Goal: Task Accomplishment & Management: Use online tool/utility

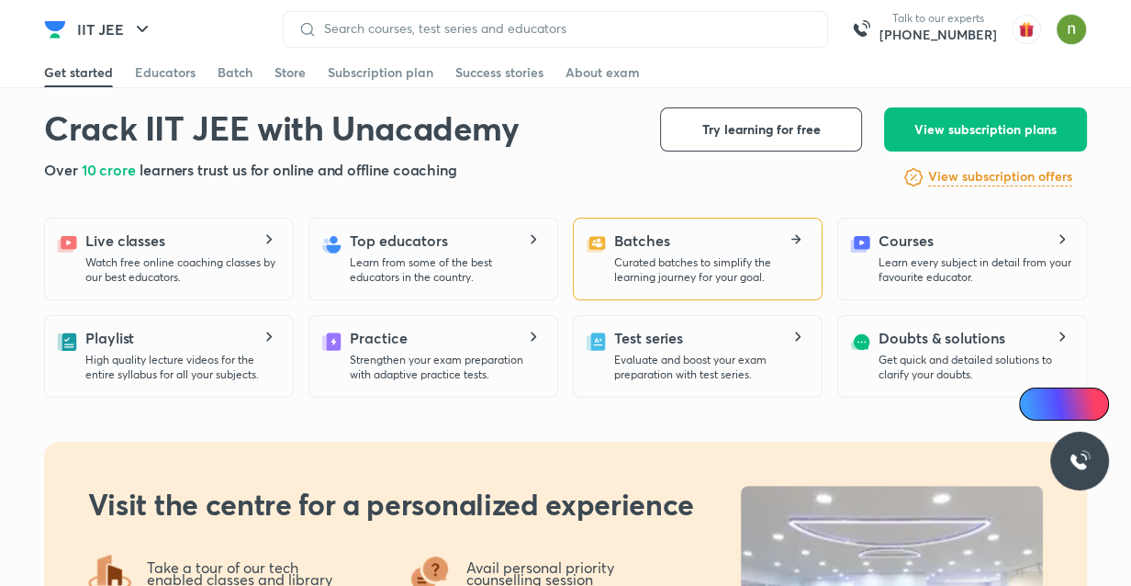
click at [697, 270] on p "Curated batches to simplify the learning journey for your goal." at bounding box center [710, 269] width 193 height 29
click at [797, 240] on icon at bounding box center [796, 239] width 22 height 10
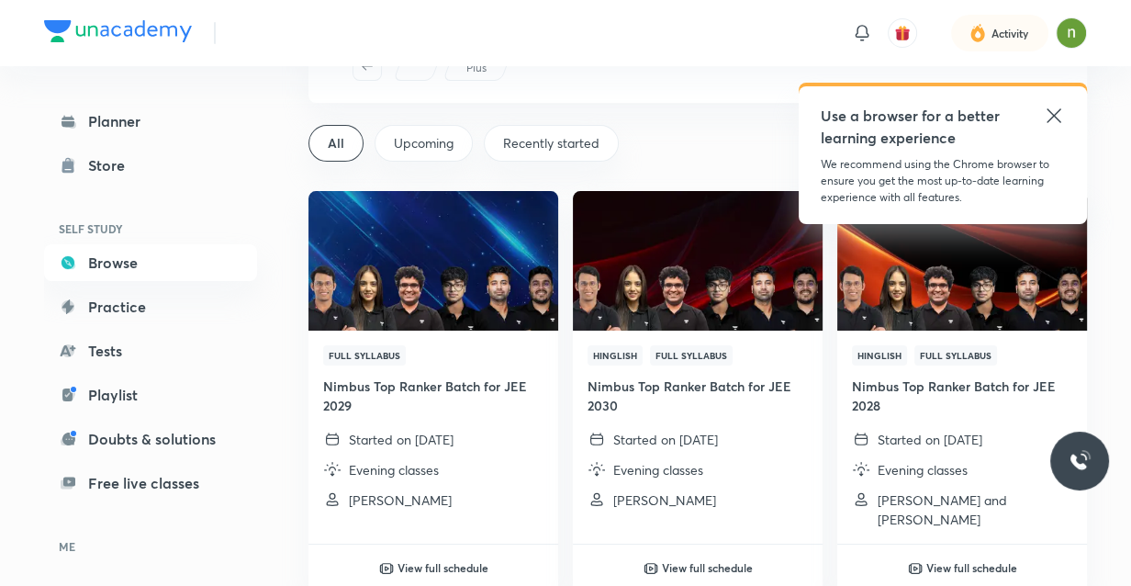
scroll to position [69, 0]
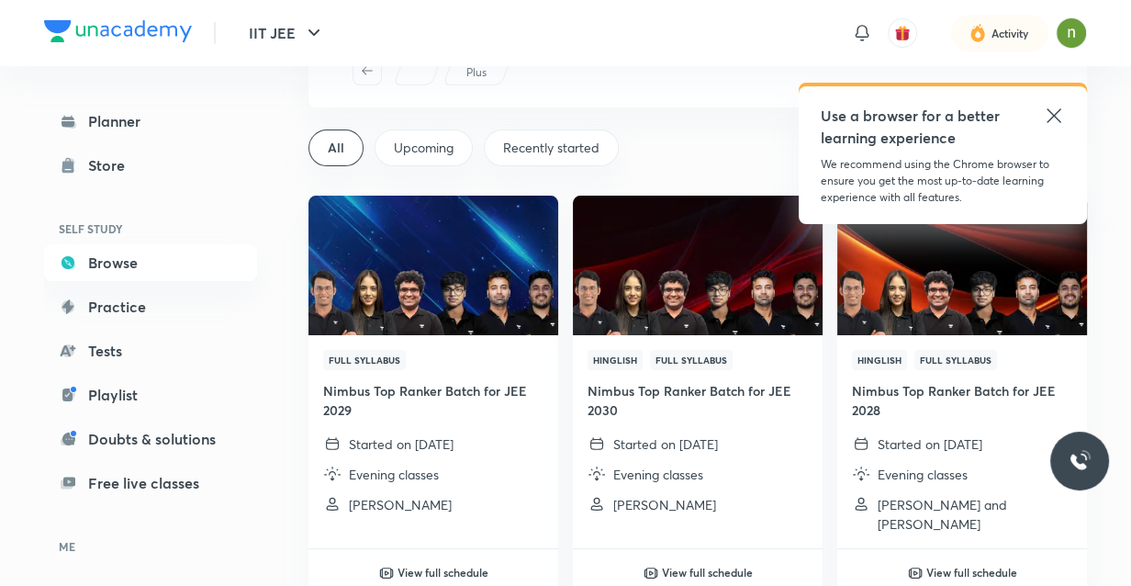
click at [1054, 118] on icon at bounding box center [1054, 116] width 22 height 22
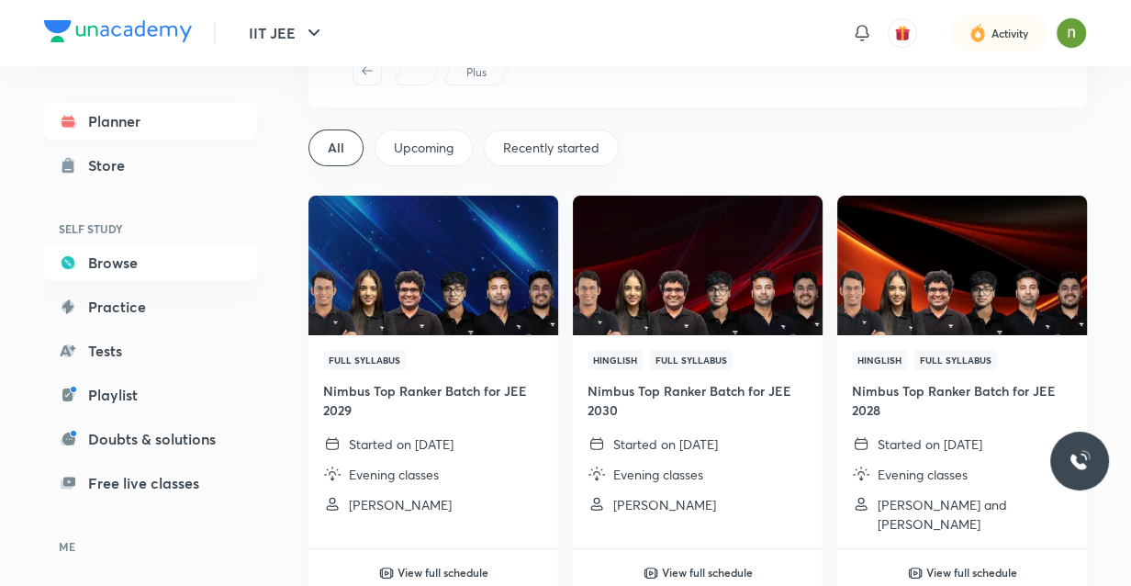
click at [141, 135] on link "Planner" at bounding box center [150, 121] width 213 height 37
click at [132, 129] on link "Planner" at bounding box center [150, 121] width 213 height 37
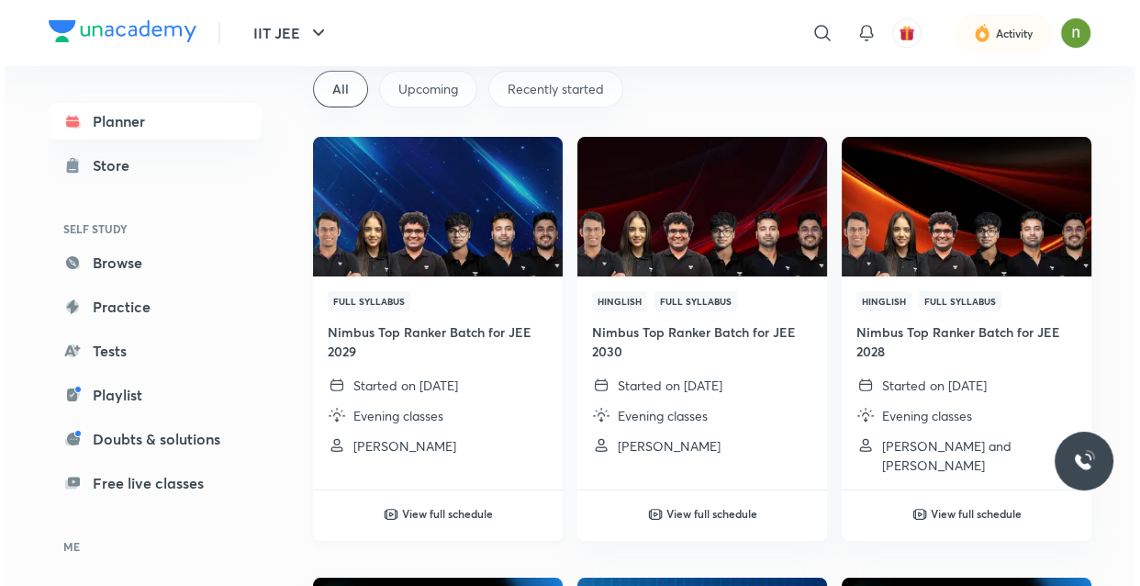
scroll to position [0, 0]
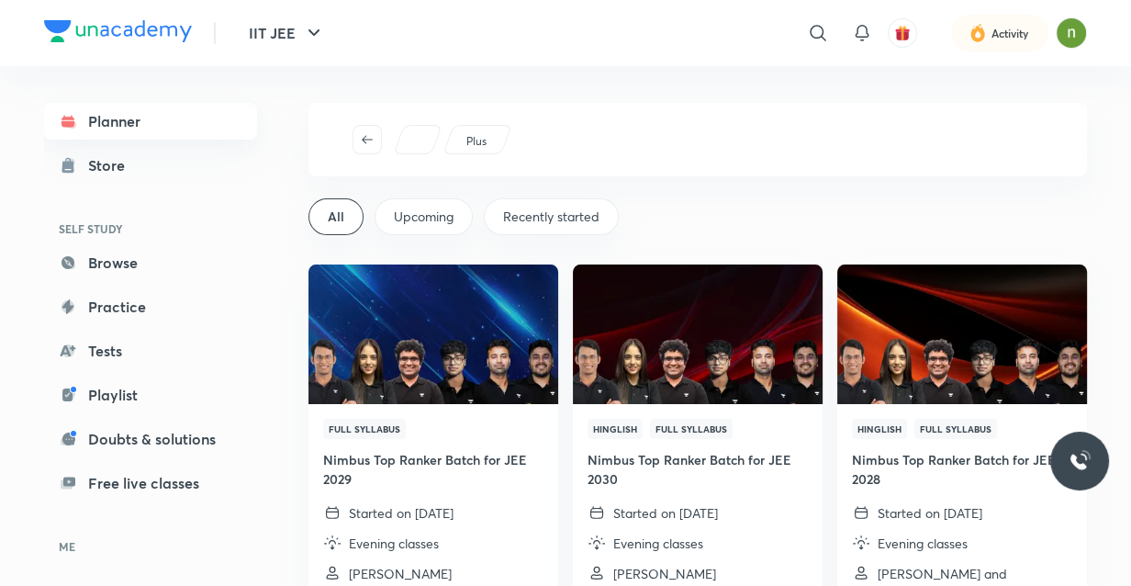
click at [84, 123] on link "Planner" at bounding box center [150, 121] width 213 height 37
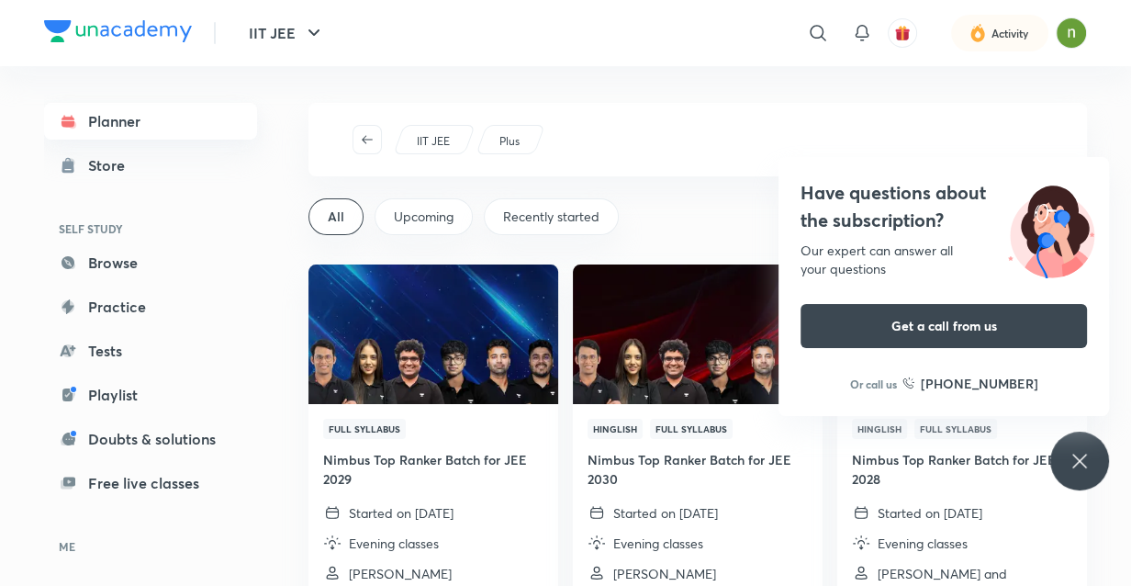
click at [127, 105] on link "Planner" at bounding box center [150, 121] width 213 height 37
click at [1078, 476] on div "Have questions about the subscription? Our expert can answer all your questions…" at bounding box center [1079, 460] width 59 height 59
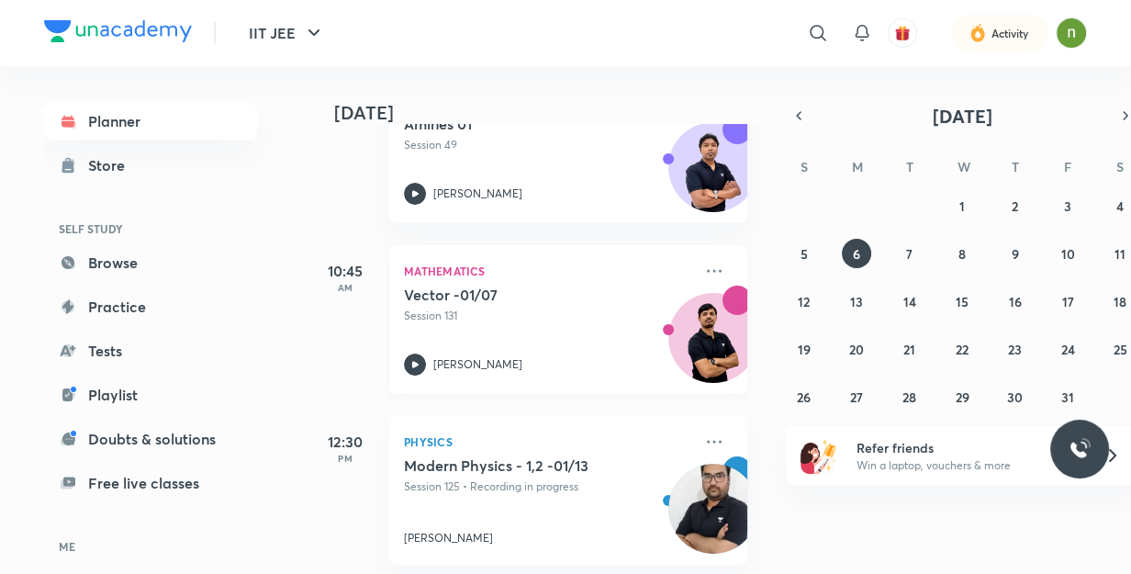
scroll to position [162, 0]
